Goal: Navigation & Orientation: Find specific page/section

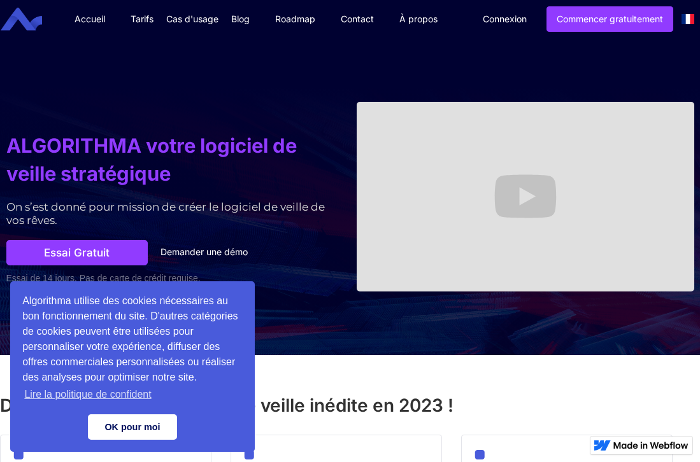
click at [117, 421] on link "OK pour moi" at bounding box center [132, 426] width 89 height 25
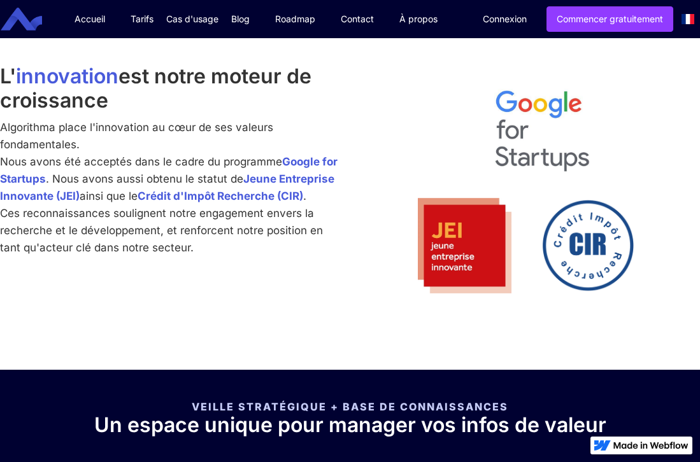
scroll to position [2401, 0]
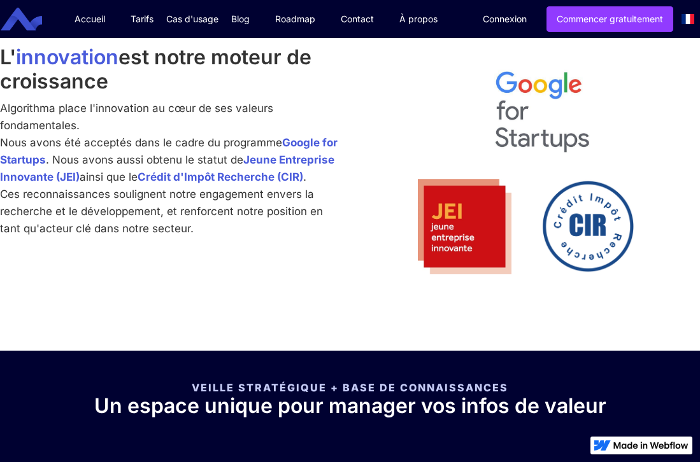
click at [253, 20] on link "Blog" at bounding box center [240, 19] width 44 height 38
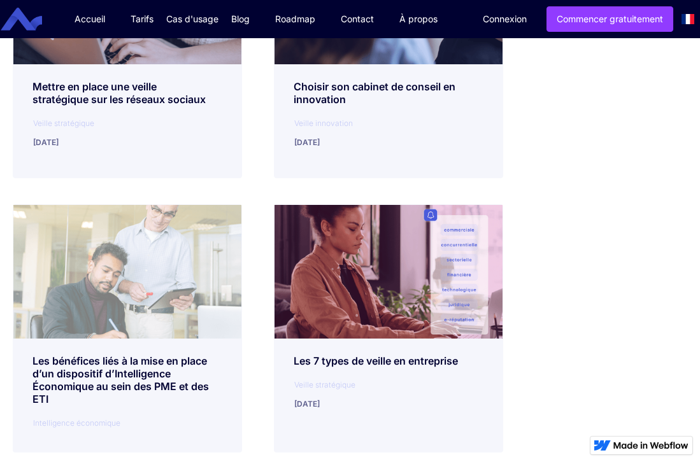
scroll to position [3146, 0]
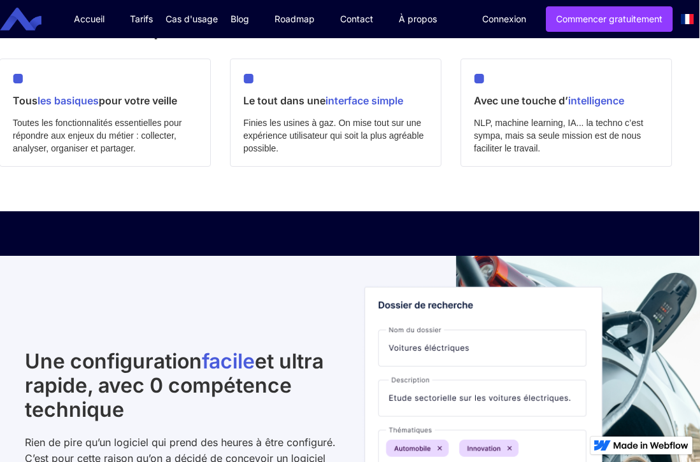
scroll to position [0, 1]
